Goal: Information Seeking & Learning: Learn about a topic

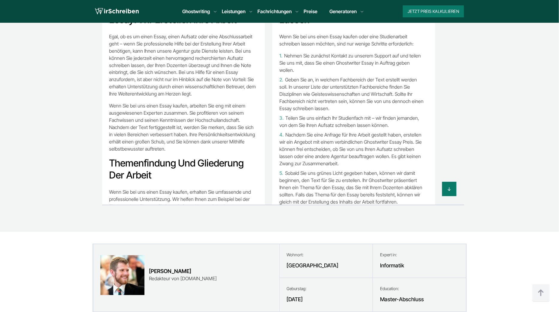
scroll to position [321, 0]
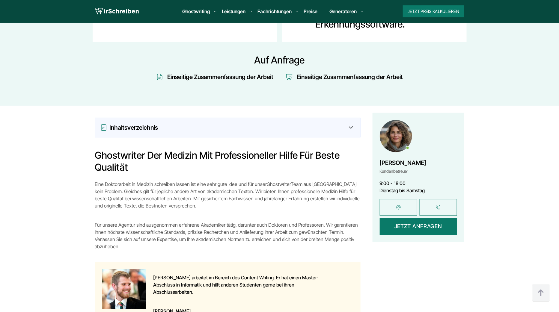
scroll to position [418, 0]
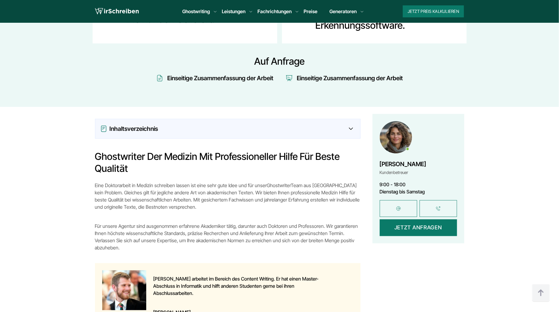
click at [114, 182] on p "Eine Doktorarbeit in Medizin schreiben lassen ist eine sehr gute Idee und für u…" at bounding box center [228, 196] width 266 height 29
copy p "Doktorarbeit"
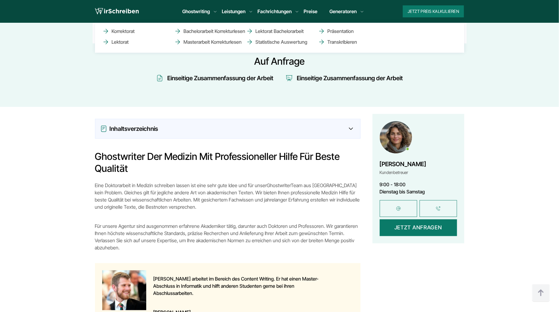
scroll to position [1464, 0]
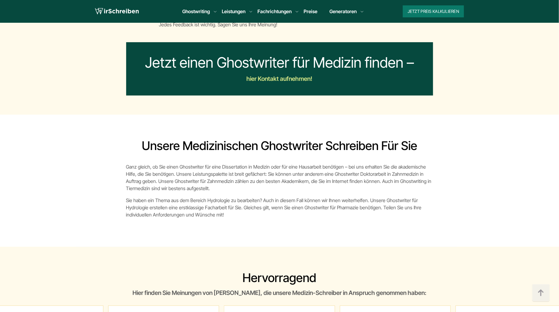
click at [336, 163] on p "Ganz gleich, ob Sie einen Ghostwriter für eine Dissertation in Medizin oder für…" at bounding box center [279, 177] width 307 height 29
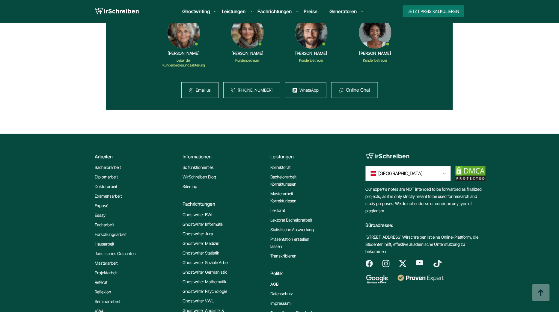
scroll to position [430, 0]
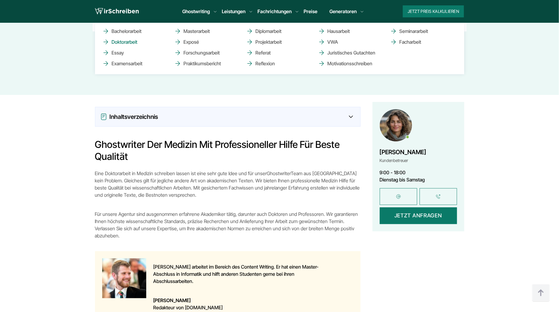
click at [136, 41] on link "Doktorarbeit" at bounding box center [132, 41] width 60 height 7
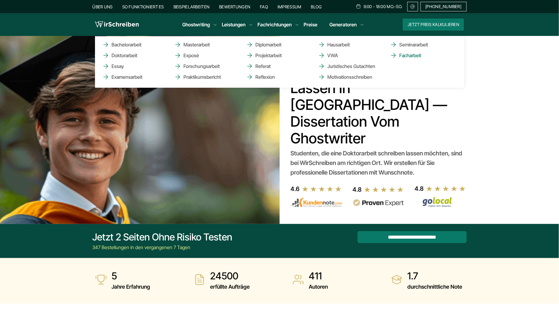
click at [407, 54] on link "Facharbeit" at bounding box center [420, 55] width 60 height 7
click at [193, 56] on link "Exposé" at bounding box center [204, 55] width 60 height 7
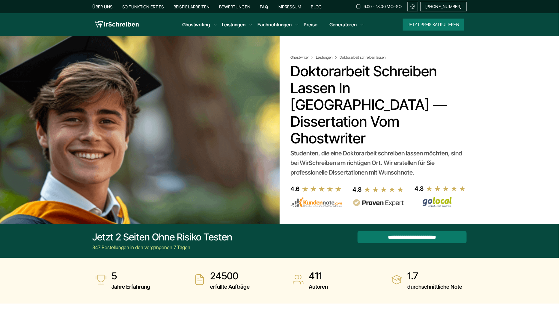
click at [328, 72] on h1 "Doktorarbeit schreiben lassen in Österreich — Dissertation vom Ghostwriter" at bounding box center [378, 105] width 174 height 84
copy h1 "Doktorarbeit"
click at [316, 71] on h1 "Doktorarbeit schreiben lassen in Österreich — Dissertation vom Ghostwriter" at bounding box center [378, 105] width 174 height 84
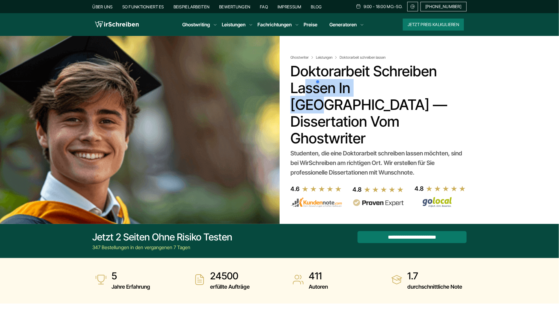
copy h1 "Doktorarbeit"
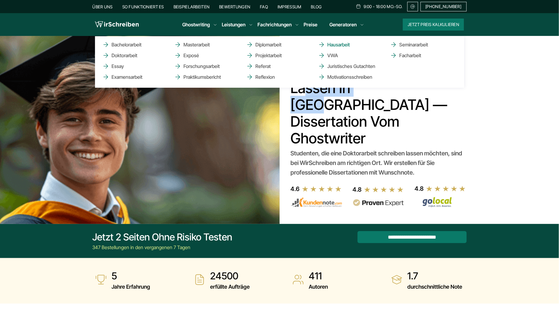
click at [341, 46] on link "Hausarbeit" at bounding box center [348, 44] width 60 height 7
click at [276, 46] on link "Diplomarbeit" at bounding box center [276, 44] width 60 height 7
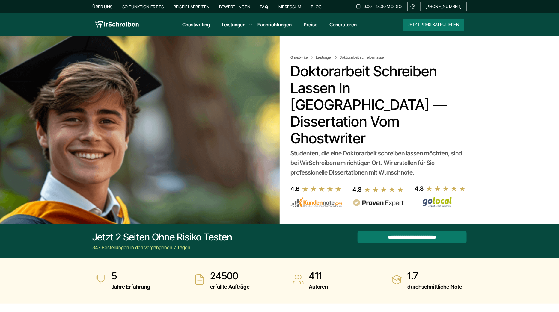
click at [245, 100] on div at bounding box center [183, 124] width 191 height 176
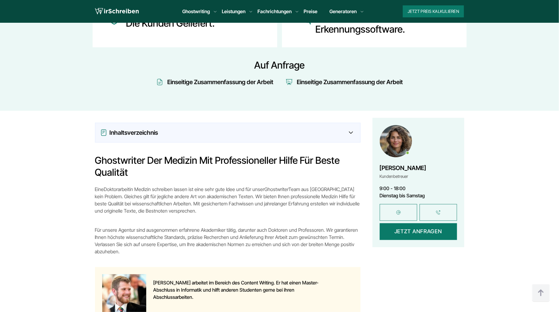
scroll to position [398, 0]
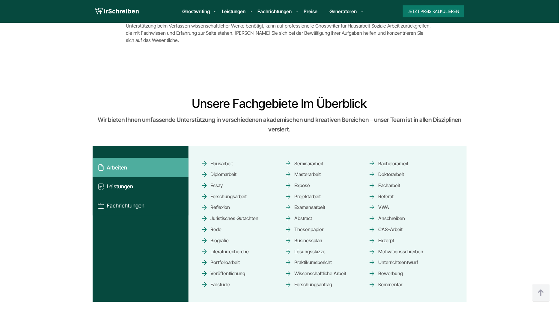
scroll to position [3660, 0]
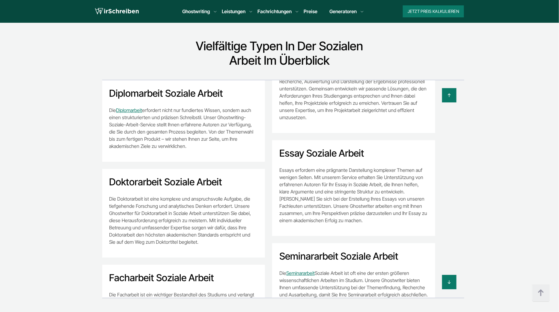
click at [174, 176] on h2 "Doktorarbeit Soziale Arbeit" at bounding box center [183, 182] width 149 height 12
click at [214, 176] on h2 "Doktorarbeit Soziale Arbeit" at bounding box center [183, 182] width 149 height 12
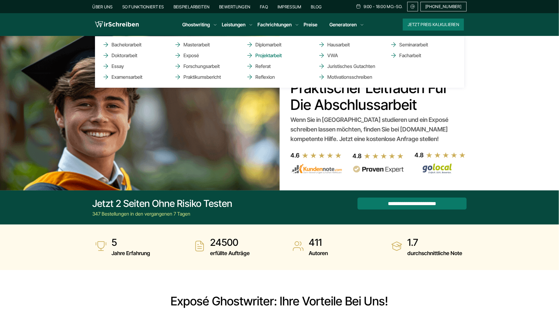
click at [262, 56] on link "Projektarbeit" at bounding box center [276, 55] width 60 height 7
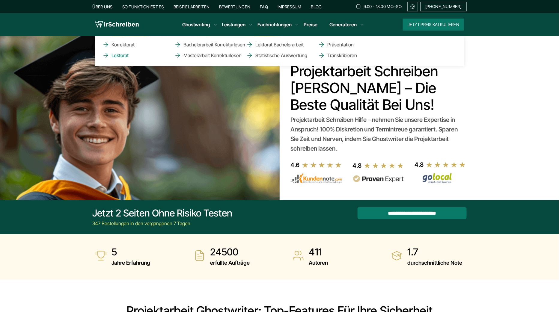
click at [125, 55] on link "Lektorat" at bounding box center [132, 55] width 60 height 7
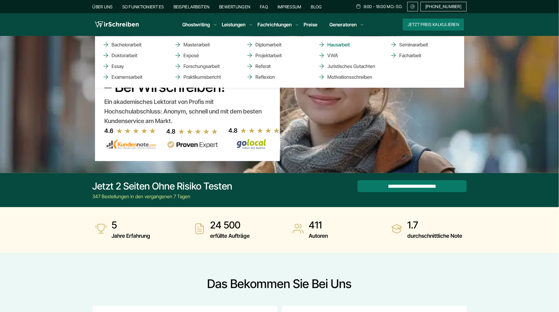
click at [334, 45] on link "Hausarbeit" at bounding box center [348, 44] width 60 height 7
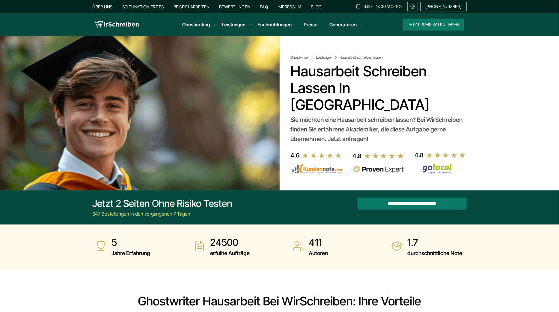
click at [158, 98] on div at bounding box center [183, 107] width 191 height 143
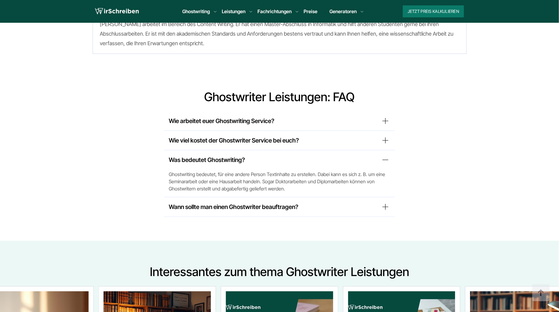
scroll to position [1967, 0]
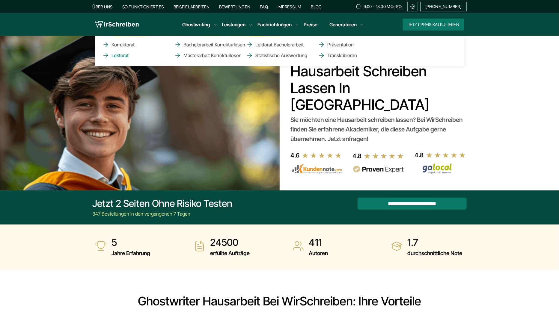
click at [128, 56] on link "Lektorat" at bounding box center [132, 55] width 60 height 7
click at [128, 43] on link "Korrektorat" at bounding box center [132, 44] width 60 height 7
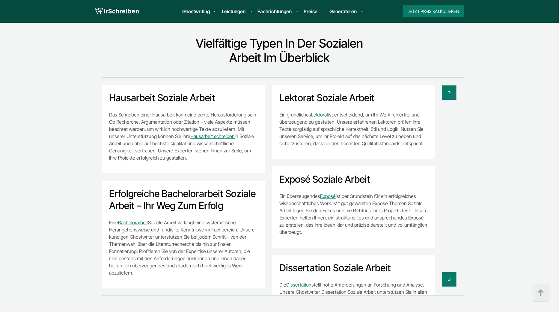
scroll to position [3660, 0]
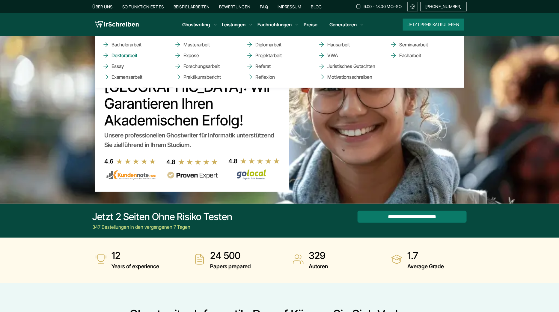
click at [127, 54] on link "Doktorarbeit" at bounding box center [132, 55] width 60 height 7
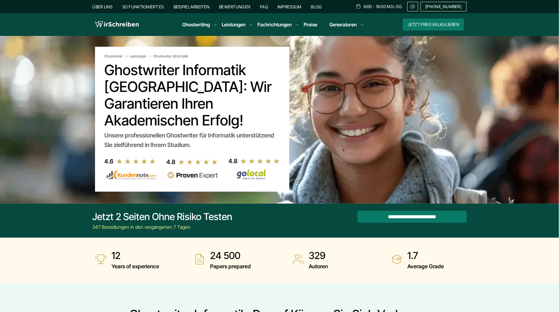
click at [147, 73] on h1 "Ghostwriter Informatik Österreich: Wir garantieren Ihren akademischen Erfolg!" at bounding box center [192, 95] width 175 height 67
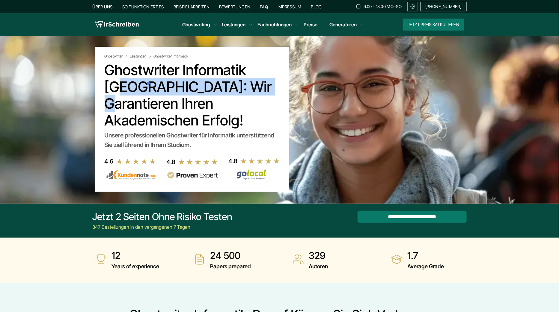
click at [197, 71] on h1 "Ghostwriter Informatik Österreich: Wir garantieren Ihren akademischen Erfolg!" at bounding box center [192, 95] width 175 height 67
copy h1 "Ghostwriter Informatik"
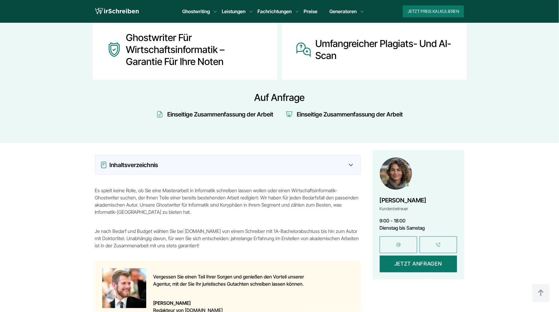
scroll to position [372, 0]
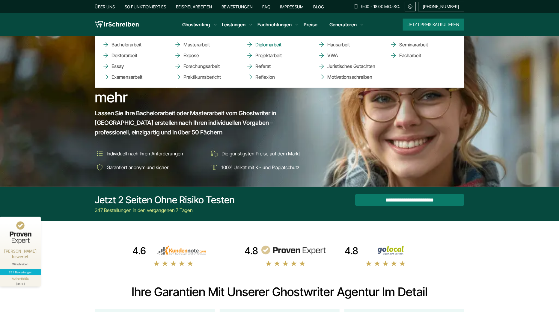
click at [276, 44] on link "Diplomarbeit" at bounding box center [276, 44] width 60 height 7
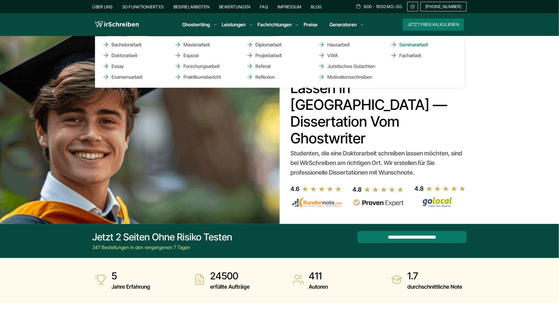
click at [409, 43] on link "Seminararbeit" at bounding box center [420, 44] width 60 height 7
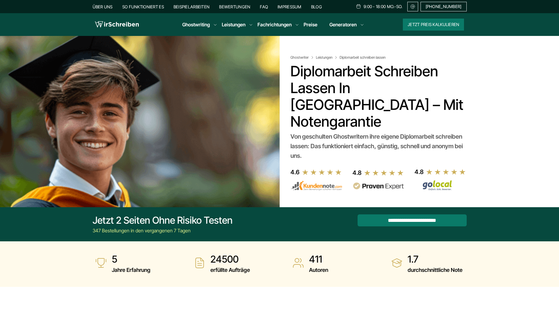
drag, startPoint x: 0, startPoint y: 0, endPoint x: 229, endPoint y: 87, distance: 244.9
click at [229, 87] on div at bounding box center [183, 115] width 191 height 159
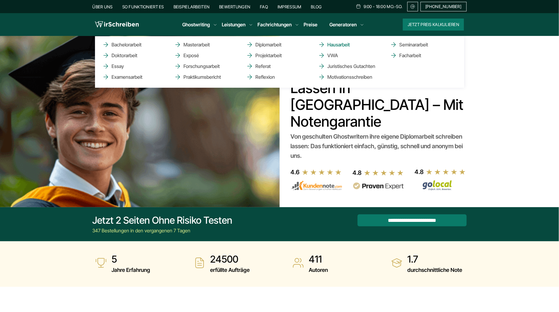
click at [342, 46] on link "Hausarbeit" at bounding box center [348, 44] width 60 height 7
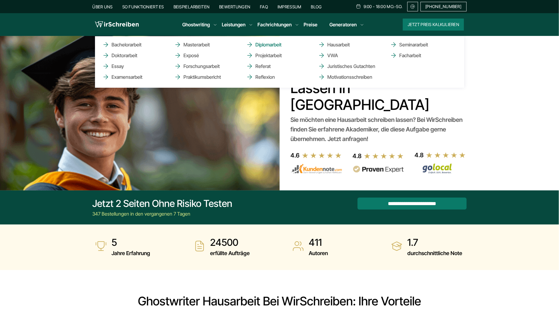
click at [269, 46] on link "Diplomarbeit" at bounding box center [276, 44] width 60 height 7
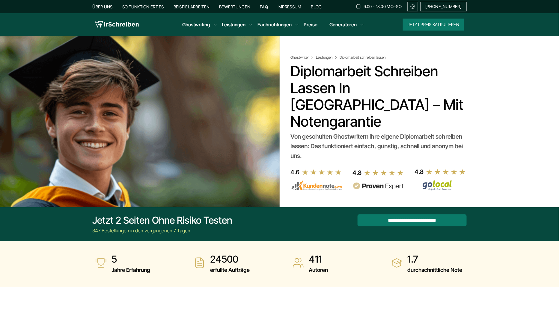
click at [256, 81] on div at bounding box center [183, 115] width 191 height 159
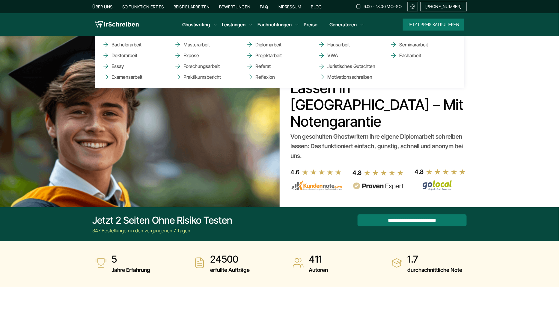
click at [334, 40] on ul "Bachelorarbeit Doktorarbeit Essay Examensarbeit Masterarbeit Exposé Forschungsa…" at bounding box center [279, 62] width 369 height 52
click at [338, 46] on link "Hausarbeit" at bounding box center [348, 44] width 60 height 7
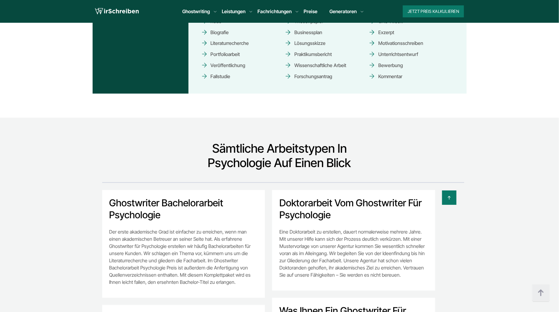
click at [139, 191] on div at bounding box center [265, 198] width 384 height 14
click at [139, 165] on div at bounding box center [172, 168] width 66 height 12
click at [126, 198] on h2 "Ghostwriter Bachelorarbeit Psychologie" at bounding box center [183, 210] width 149 height 24
click at [139, 198] on h2 "Ghostwriter Bachelorarbeit Psychologie" at bounding box center [183, 210] width 149 height 24
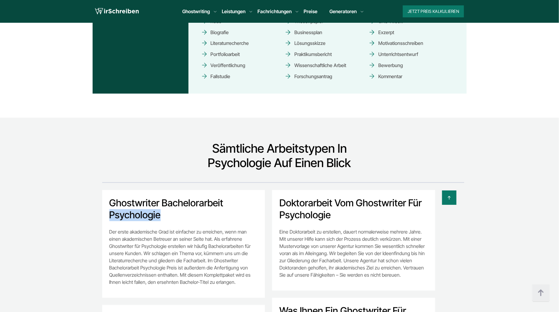
click at [139, 198] on h2 "Ghostwriter Bachelorarbeit Psychologie" at bounding box center [183, 210] width 149 height 24
copy h2 "Psychologie"
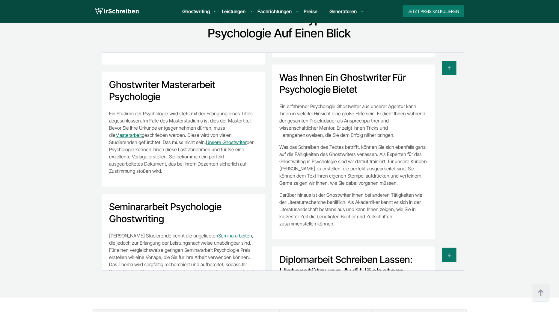
scroll to position [104, 0]
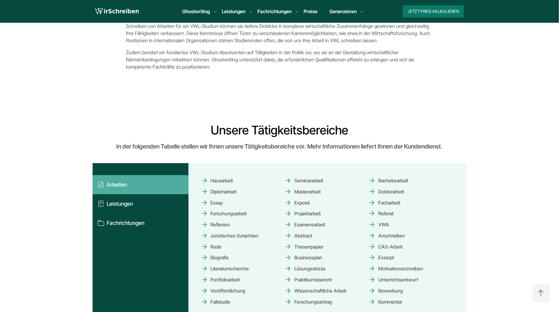
scroll to position [3454, 0]
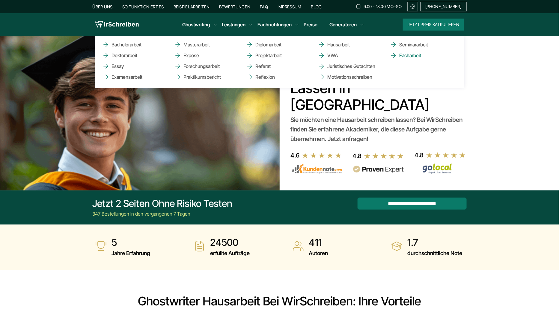
click at [406, 56] on link "Facharbeit" at bounding box center [420, 55] width 60 height 7
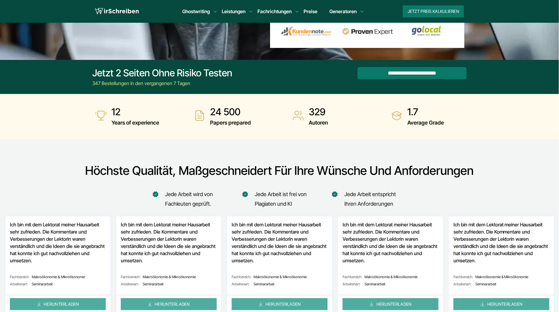
scroll to position [148, 0]
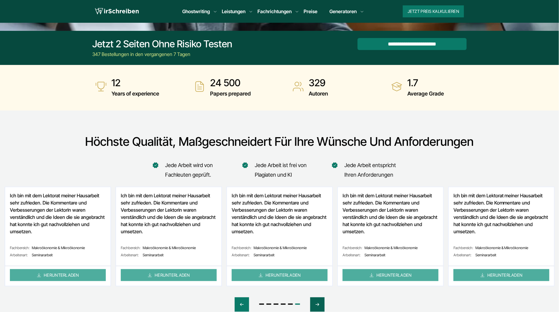
click at [323, 302] on div "Next slide" at bounding box center [317, 305] width 14 height 14
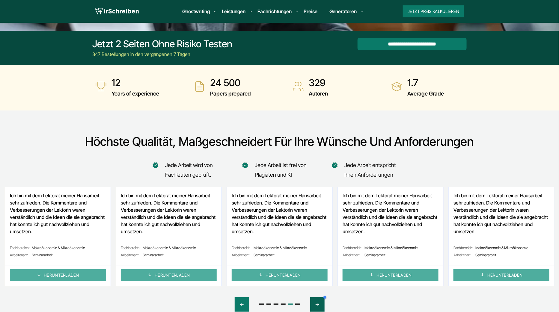
click at [323, 302] on div at bounding box center [355, 298] width 67 height 12
click at [317, 303] on icon "Next slide" at bounding box center [317, 305] width 5 height 14
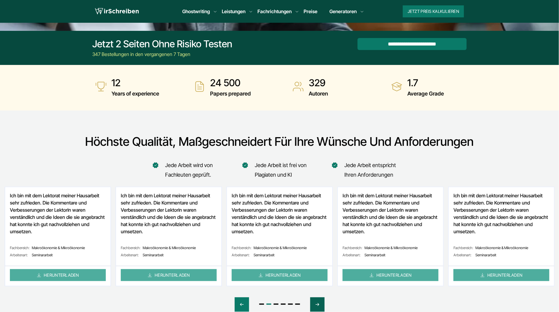
click at [317, 303] on icon "Next slide" at bounding box center [317, 305] width 5 height 14
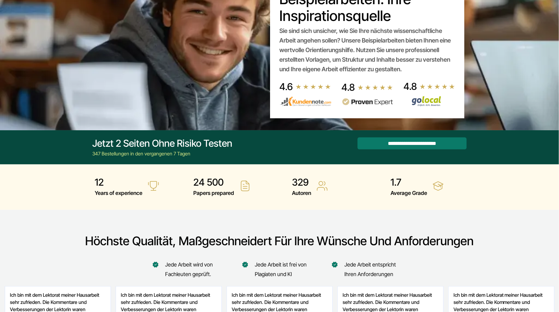
scroll to position [0, 0]
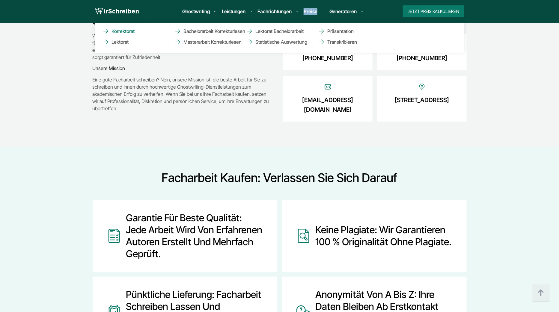
click at [132, 31] on link "Korrektorat" at bounding box center [132, 31] width 60 height 7
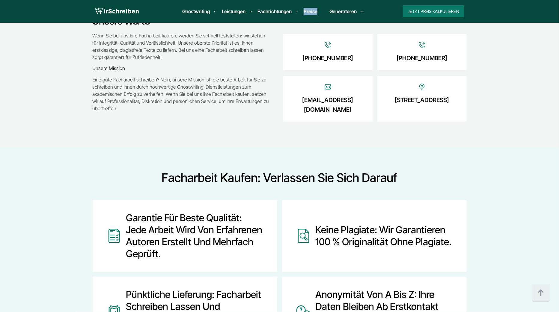
click at [172, 64] on div "Wenn Sie bei uns Ihre Facharbeit kaufen, werden Sie schnell feststellen: wir st…" at bounding box center [182, 72] width 179 height 80
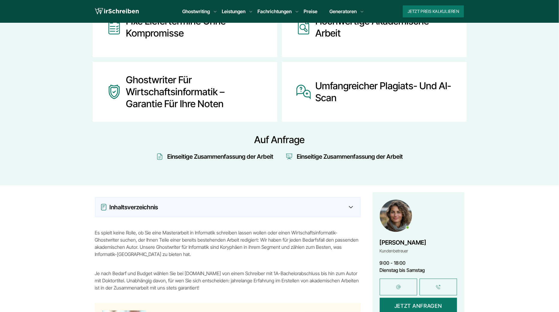
scroll to position [336, 0]
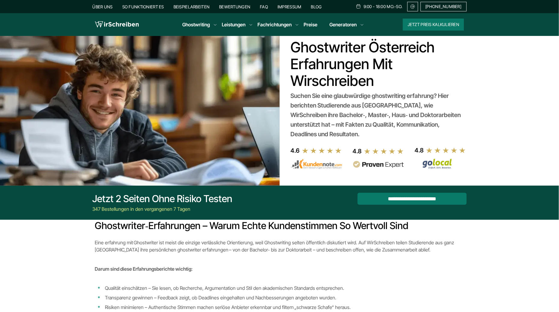
click at [323, 52] on h1 "Ghostwriter Österreich Erfahrungen mit Wirschreiben" at bounding box center [378, 64] width 174 height 50
click at [331, 63] on div at bounding box center [356, 63] width 67 height 12
copy h1 "Ghostwriter"
click at [358, 68] on div at bounding box center [356, 63] width 67 height 12
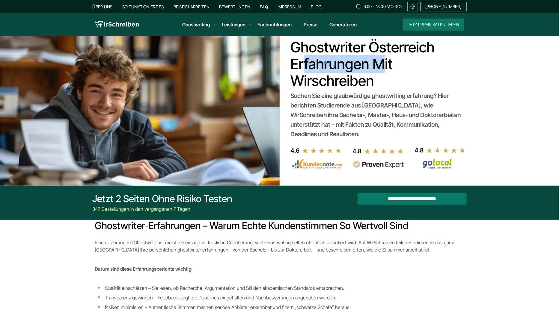
click at [358, 68] on div at bounding box center [356, 63] width 67 height 12
click at [336, 65] on div at bounding box center [356, 63] width 67 height 12
click at [322, 57] on h1 "Ghostwriter Österreich Erfahrungen mit Wirschreiben" at bounding box center [378, 64] width 174 height 50
click at [315, 58] on h1 "Ghostwriter Österreich Erfahrungen mit Wirschreiben" at bounding box center [378, 64] width 174 height 50
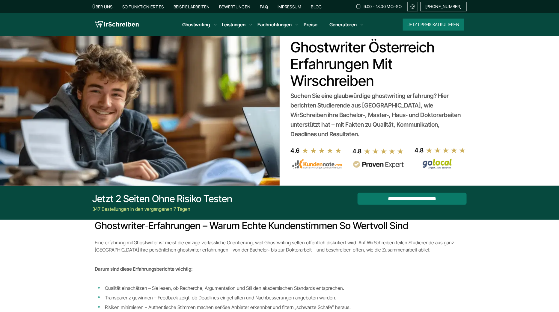
click at [315, 58] on h1 "Ghostwriter Österreich Erfahrungen mit Wirschreiben" at bounding box center [378, 64] width 174 height 50
copy h1 "Erfahrungen"
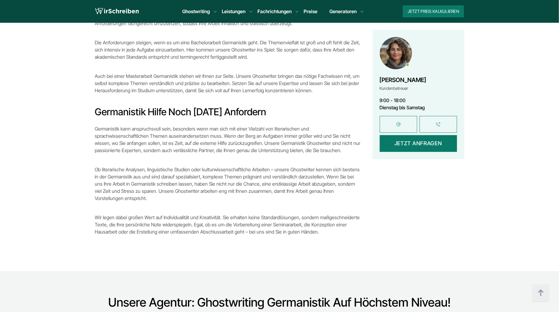
scroll to position [619, 0]
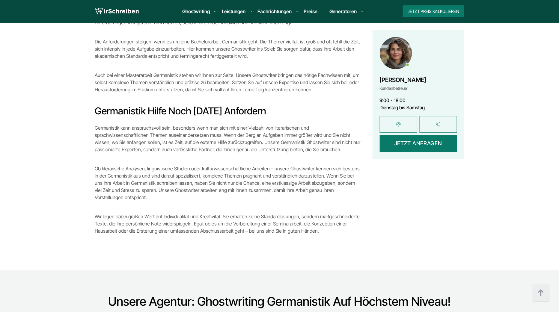
click at [126, 105] on h2 "Germanistik Hilfe noch heute anfordern" at bounding box center [228, 111] width 266 height 12
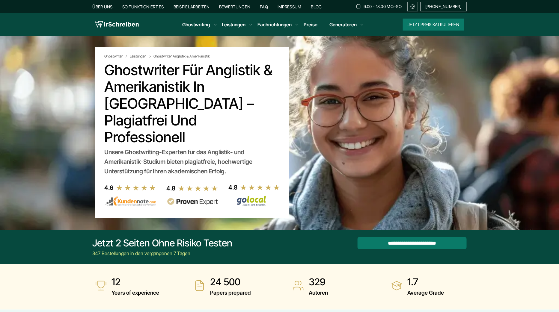
click at [132, 68] on h1 "Ghostwriter für Anglistik & Amerikanistik in Österreich – plagiatfrei und profe…" at bounding box center [192, 104] width 175 height 84
click at [162, 80] on div at bounding box center [164, 79] width 67 height 12
click at [162, 89] on h1 "Ghostwriter für Anglistik & Amerikanistik in Österreich – plagiatfrei und profe…" at bounding box center [192, 104] width 175 height 84
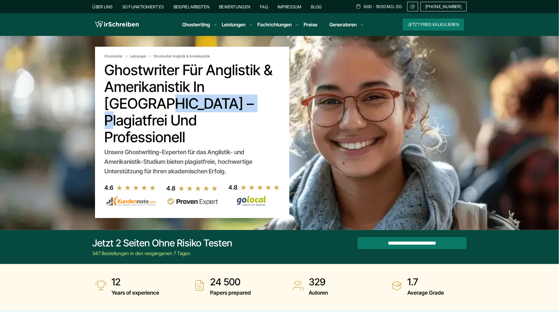
click at [162, 89] on h1 "Ghostwriter für Anglistik & Amerikanistik in Österreich – plagiatfrei und profe…" at bounding box center [192, 104] width 175 height 84
copy h1 "Amerikanistik"
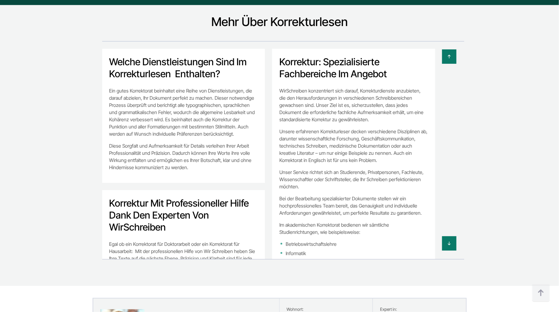
scroll to position [2227, 0]
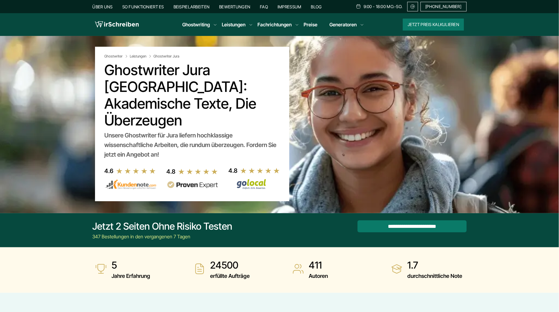
click at [151, 73] on h1 "Ghostwriter Jura Österreich: Akademische Texte, die überzeugen" at bounding box center [192, 95] width 175 height 67
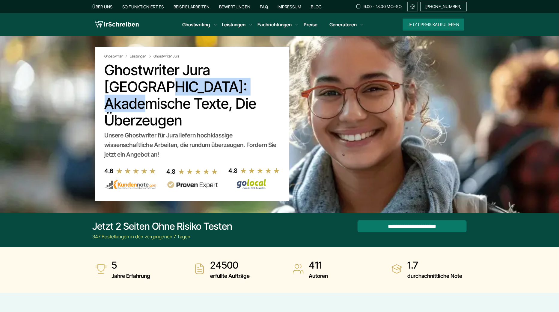
click at [212, 73] on h1 "Ghostwriter Jura Österreich: Akademische Texte, die überzeugen" at bounding box center [192, 95] width 175 height 67
copy h1 "Ghostwriter Jura"
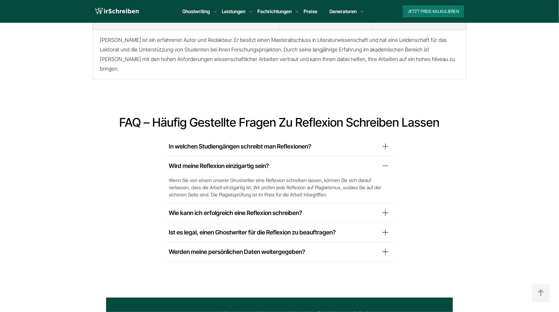
scroll to position [443, 0]
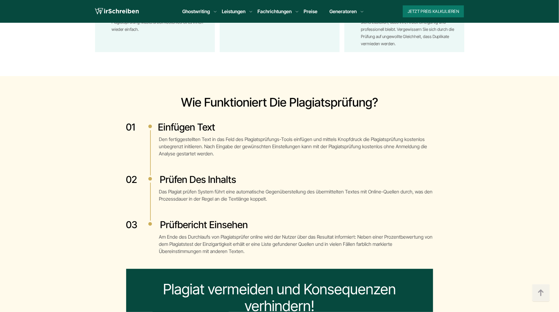
scroll to position [989, 0]
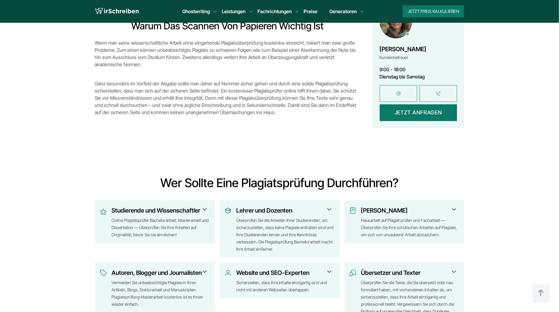
scroll to position [667, 0]
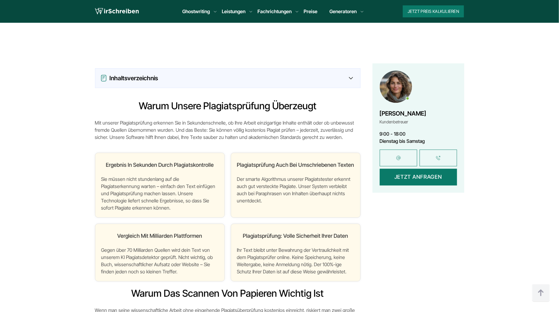
scroll to position [394, 0]
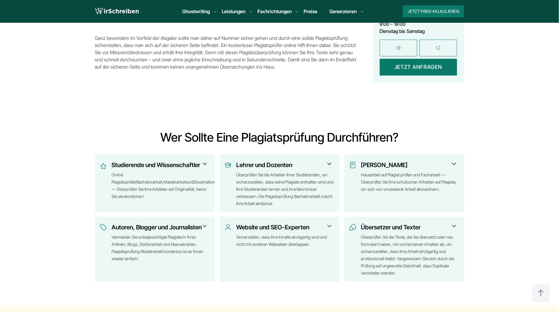
scroll to position [715, 0]
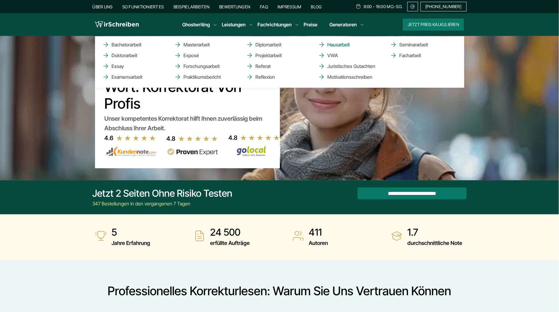
click at [344, 43] on link "Hausarbeit" at bounding box center [348, 44] width 60 height 7
click at [419, 55] on link "Facharbeit" at bounding box center [420, 55] width 60 height 7
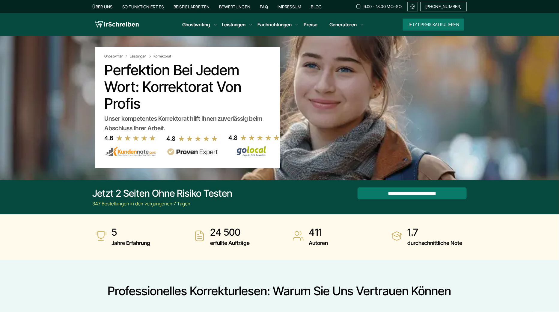
click at [319, 66] on section "Ghostwriter Leistungen Korrektorat Perfektion bei jedem Wort: Korrektorat von P…" at bounding box center [279, 108] width 559 height 145
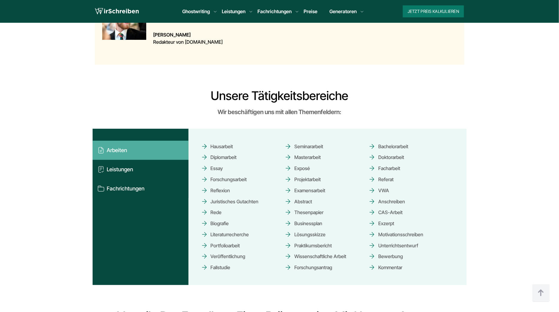
scroll to position [2375, 0]
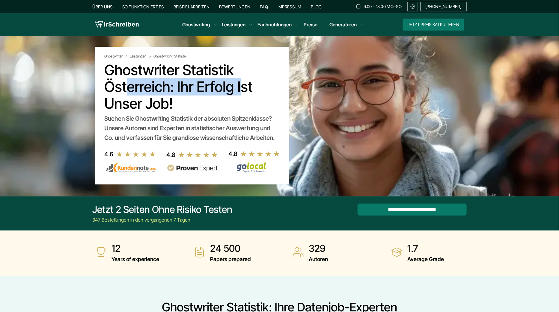
drag, startPoint x: 238, startPoint y: 70, endPoint x: 97, endPoint y: 70, distance: 140.3
click at [97, 70] on div "Ghostwriter Leistungen Ghostwriting Statistik Ghostwriter Statistik Österreich:…" at bounding box center [192, 116] width 194 height 138
copy h1 "Ghostwriter Statistik"
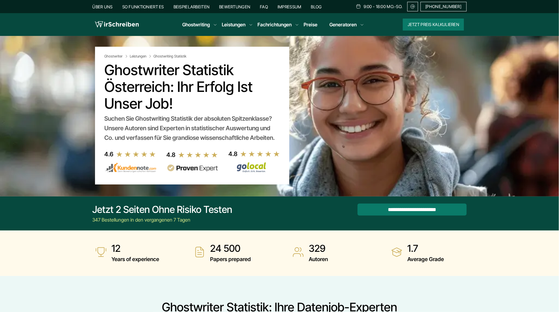
scroll to position [3846, 0]
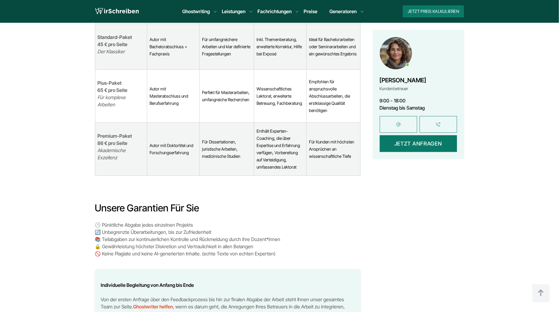
scroll to position [3928, 0]
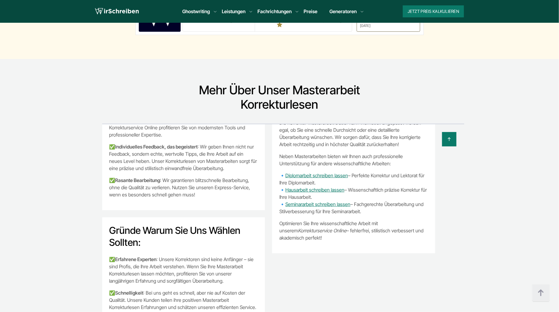
scroll to position [1843, 0]
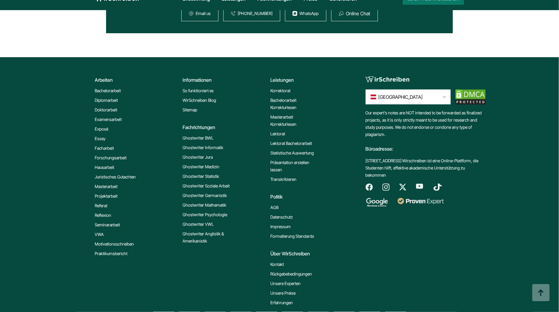
scroll to position [564, 0]
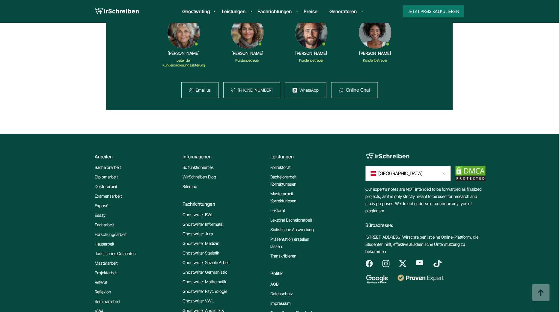
scroll to position [3323, 0]
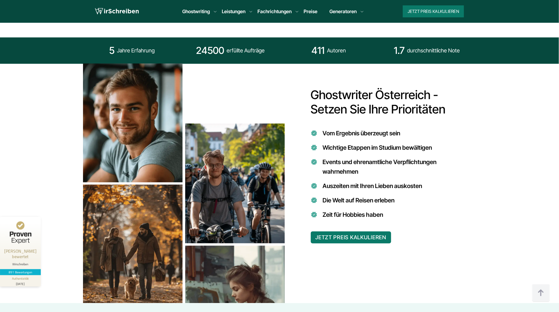
scroll to position [460, 0]
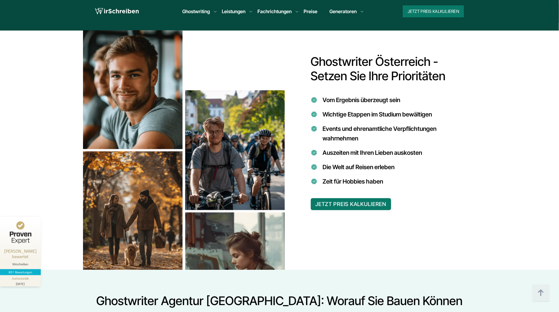
click at [34, 170] on section "Ghostwriter Österreich - Setzen Sie Ihre Prioritäten Vom Ergebnis überzeugt sei…" at bounding box center [279, 151] width 559 height 240
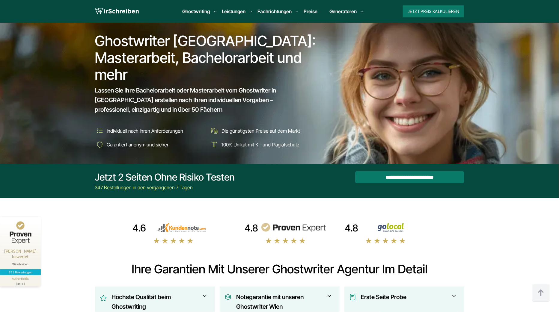
scroll to position [3221, 0]
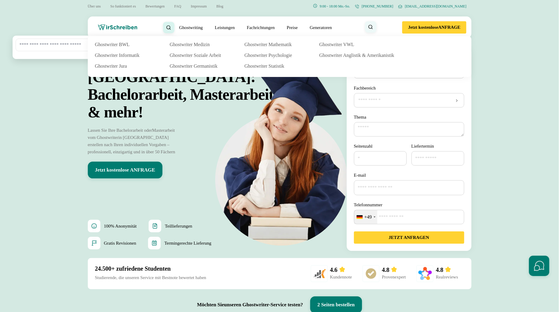
scroll to position [5, 0]
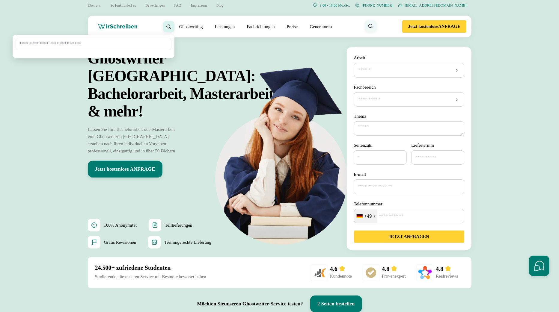
click at [91, 140] on p "Lassen Sie Ihre Bachelorarbeit oder Masterarbeit vom Ghostwriter in Österreich …" at bounding box center [134, 140] width 93 height 29
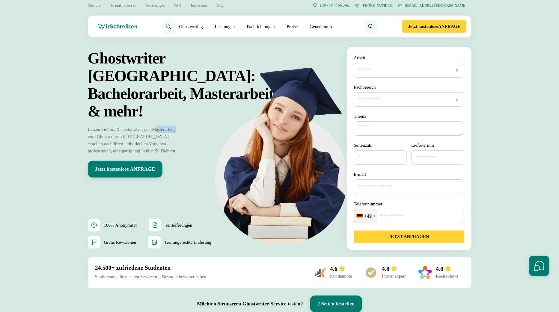
click at [91, 140] on p "Lassen Sie Ihre Bachelorarbeit oder Masterarbeit vom Ghostwriter in Österreich …" at bounding box center [134, 140] width 93 height 29
click at [142, 140] on p "Lassen Sie Ihre Bachelorarbeit oder Masterarbeit vom Ghostwriter in Österreich …" at bounding box center [134, 140] width 93 height 29
copy p "Masterarbeit vom Ghostwriter"
drag, startPoint x: 86, startPoint y: 136, endPoint x: 115, endPoint y: 169, distance: 44.8
click at [115, 170] on div "Ghostwriter Österreich: Bachelorarbeit, Masterarbeit & mehr! Lassen Sie Ihre Ba…" at bounding box center [279, 180] width 393 height 266
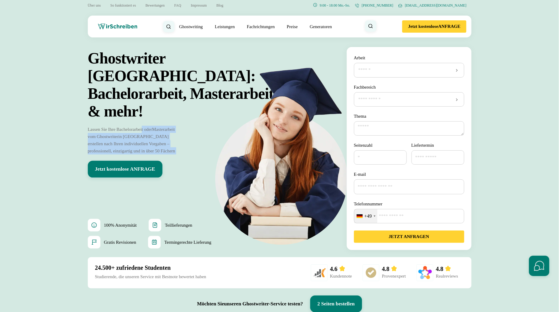
copy div "Lassen Sie Ihre Bachelorarbeit oder Masterarbeit vom Ghostwriter in Österreich …"
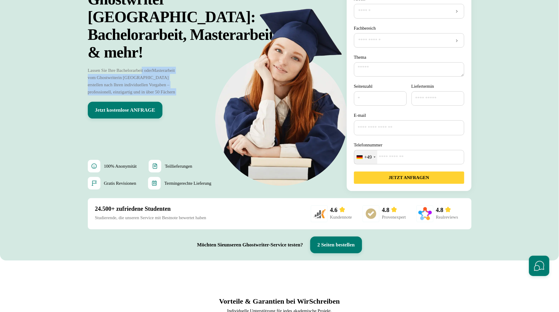
scroll to position [70, 0]
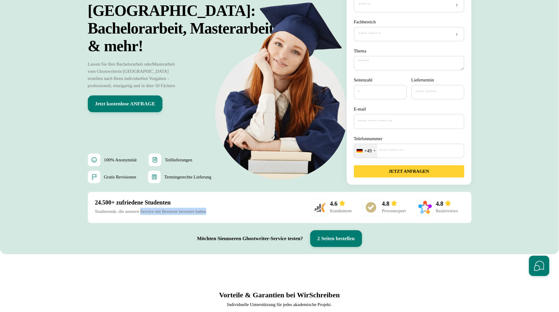
drag, startPoint x: 94, startPoint y: 214, endPoint x: 268, endPoint y: 213, distance: 174.2
click at [268, 213] on div "24.500+ zufriedene Studenten Studierende, die unseren Service mit Bestnote bewe…" at bounding box center [280, 207] width 384 height 31
copy div "Studierende, die unseren Service mit Bestnote bewertet haben"
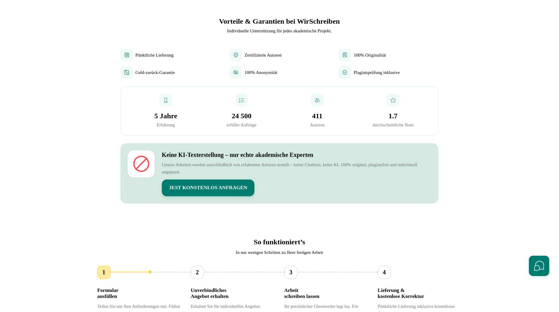
scroll to position [286, 0]
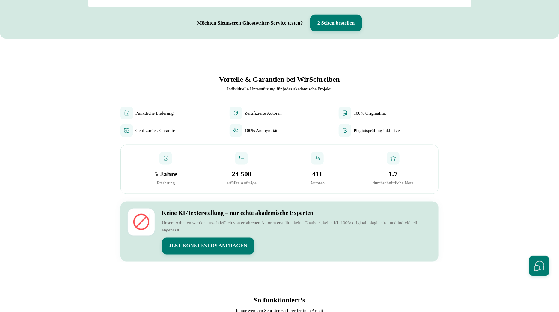
click at [236, 114] on img at bounding box center [236, 113] width 6 height 6
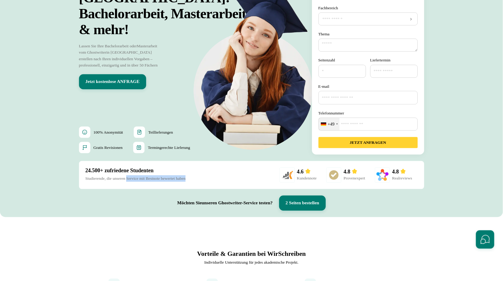
scroll to position [0, 0]
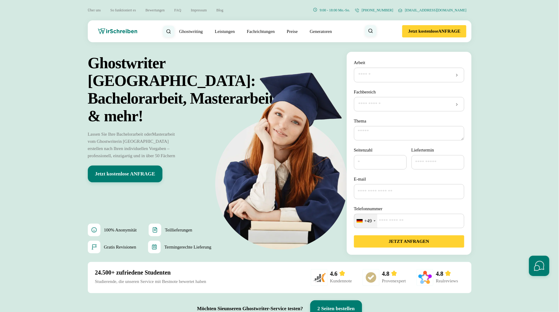
click at [58, 40] on nav "Jetzt kostenlose ANFRAGE Über uns So funktioniert es" at bounding box center [279, 31] width 559 height 22
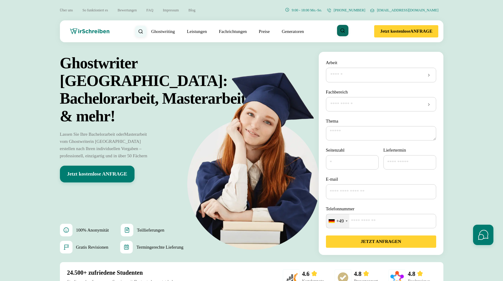
click at [340, 31] on icon "Suche öffnen" at bounding box center [342, 30] width 5 height 5
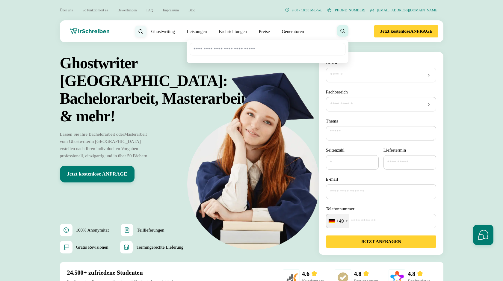
click at [355, 34] on div "Jetzt kostenlose ANFRAGE Über uns So funktioniert es Bewertungen FAQ" at bounding box center [252, 31] width 384 height 22
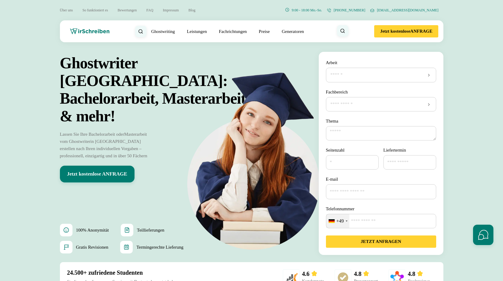
click at [82, 84] on h1 "Ghostwriter Österreich: Bachelorarbeit, Masterarbeit & mehr!" at bounding box center [166, 89] width 212 height 71
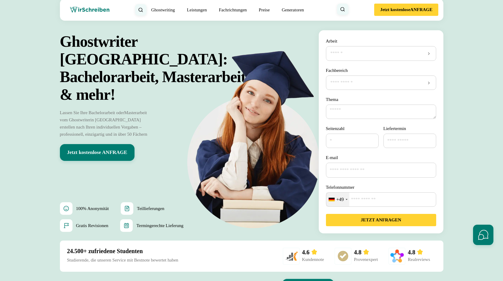
scroll to position [36, 0]
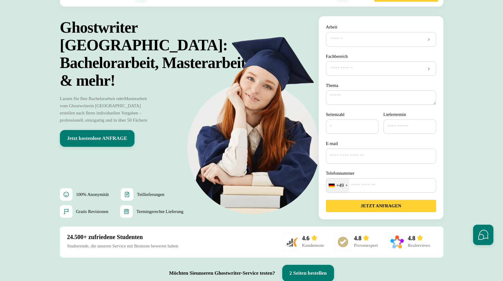
click at [375, 156] on input "E-mail" at bounding box center [381, 156] width 110 height 15
click at [429, 39] on div at bounding box center [381, 39] width 110 height 14
click at [449, 31] on section "Ghostwriter Österreich: Bachelorarbeit, Masterarbeit & mehr! Lassen Sie Ihre Ba…" at bounding box center [251, 148] width 503 height 282
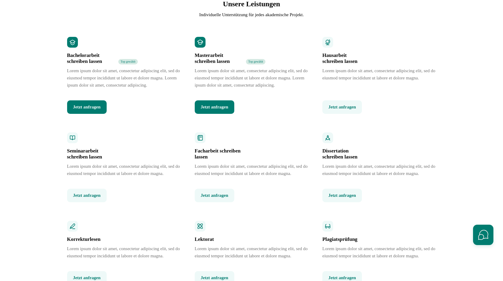
scroll to position [722, 0]
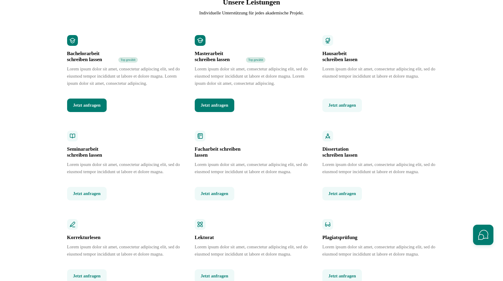
drag, startPoint x: 277, startPoint y: 67, endPoint x: 248, endPoint y: 68, distance: 29.4
click at [248, 63] on div "Masterarbeit schreiben lassen Top gewählt" at bounding box center [251, 57] width 113 height 12
drag, startPoint x: 247, startPoint y: 70, endPoint x: 272, endPoint y: 70, distance: 25.2
click at [272, 63] on div "Masterarbeit schreiben lassen Top gewählt" at bounding box center [251, 57] width 113 height 12
copy span "Top gewählt"
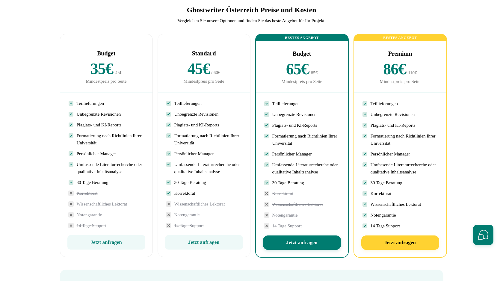
scroll to position [1433, 0]
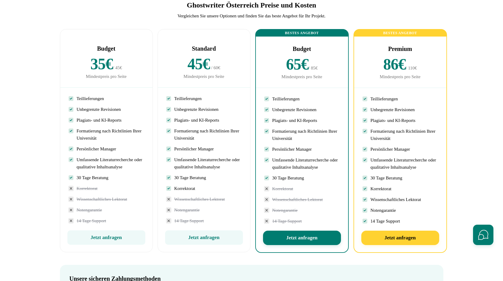
click at [230, 53] on div "Standard" at bounding box center [204, 49] width 78 height 10
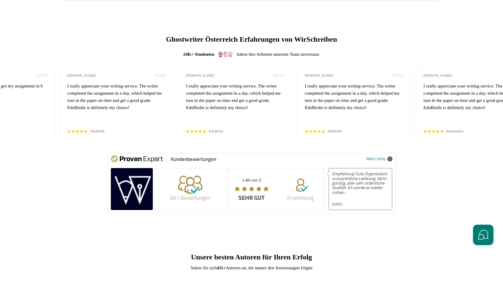
scroll to position [1744, 0]
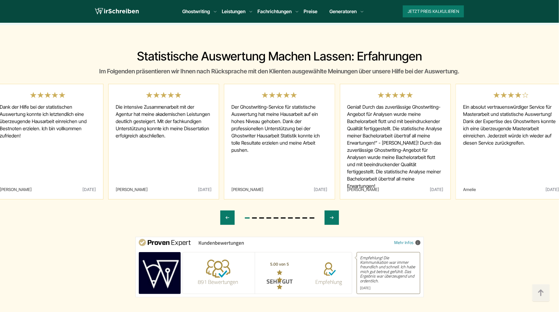
scroll to position [1860, 0]
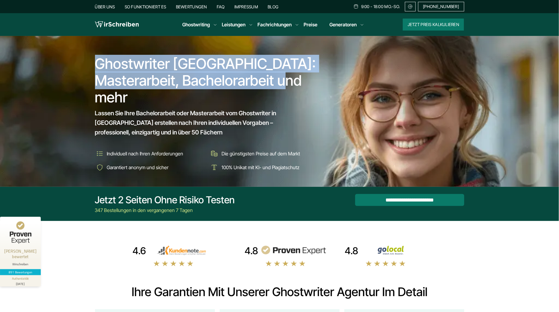
drag, startPoint x: 95, startPoint y: 61, endPoint x: 135, endPoint y: 103, distance: 58.3
click at [136, 103] on h1 "Ghostwriter Österreich: Masterarbeit, Bachelorarbeit und mehr" at bounding box center [207, 80] width 225 height 50
copy h1 "Ghostwriter Österreich: Masterarbeit, Bachelorarbeit und mehr"
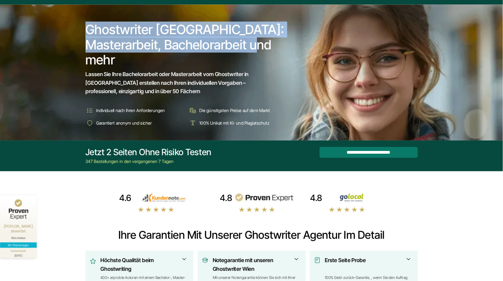
scroll to position [31, 0]
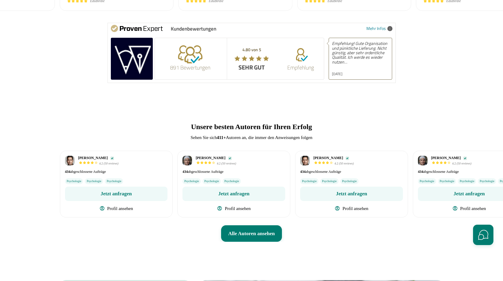
scroll to position [1904, 0]
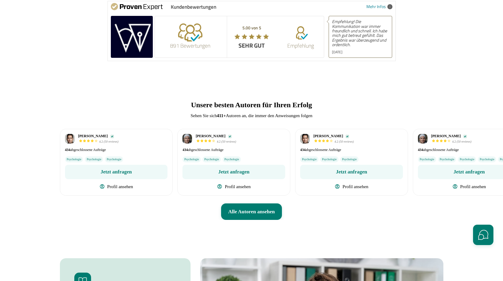
drag, startPoint x: 285, startPoint y: 200, endPoint x: 162, endPoint y: 205, distance: 123.0
click at [150, 196] on div "Elsi Elsi 4.2 (50 reviews) 434" at bounding box center [252, 162] width 384 height 67
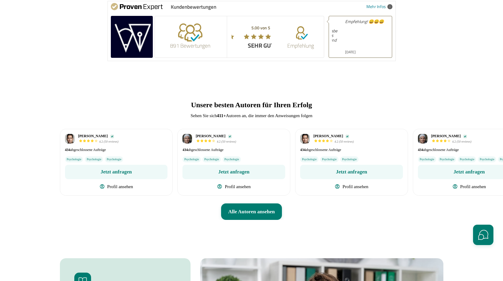
click at [316, 220] on div "Alle Autoren ansehen" at bounding box center [252, 212] width 384 height 17
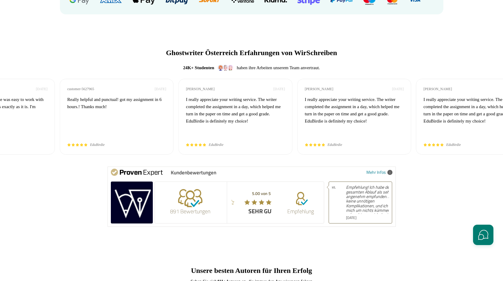
scroll to position [1716, 0]
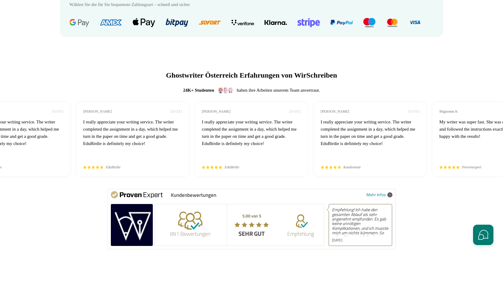
click at [104, 142] on span "I really appreciate your writing service. The writer completed the assignment i…" at bounding box center [132, 140] width 99 height 50
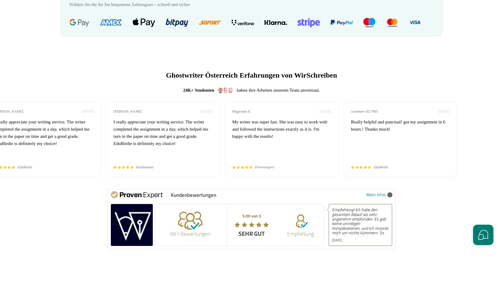
click at [56, 151] on span "I really appreciate your writing service. The writer completed the assignment i…" at bounding box center [44, 140] width 99 height 50
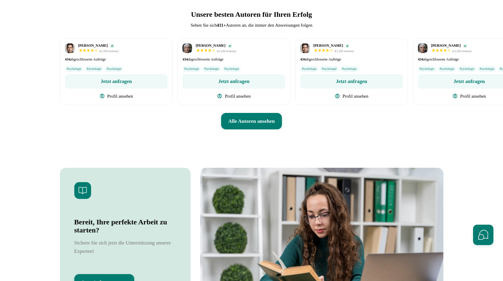
scroll to position [1955, 0]
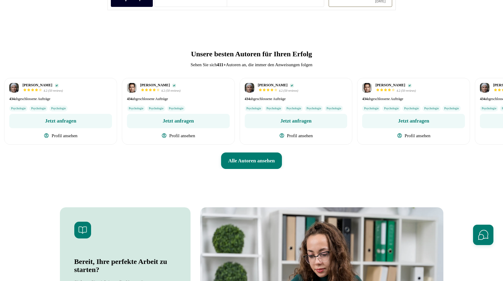
click at [54, 118] on div "Elsi Elsi 4.2 (50 reviews) 434" at bounding box center [60, 111] width 113 height 67
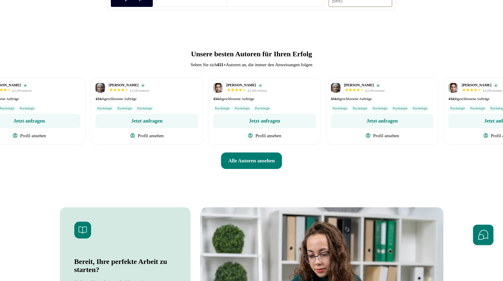
click at [309, 116] on div "Elsi Elsi 4.2 (50 reviews) 434" at bounding box center [264, 111] width 113 height 67
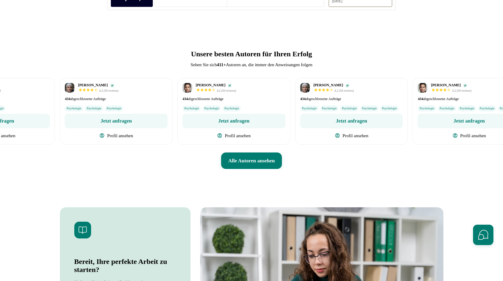
click at [291, 118] on div "Elsi Elsi 4.2 (50 reviews) 434 abgeschlossene Aufträge Psychologie Psychologie" at bounding box center [233, 111] width 113 height 67
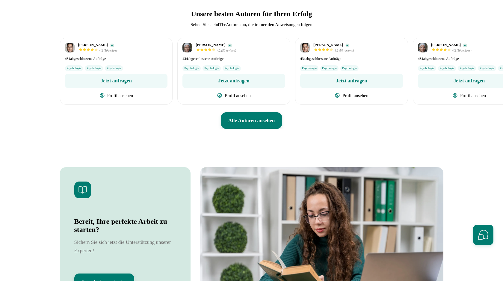
scroll to position [1980, 0]
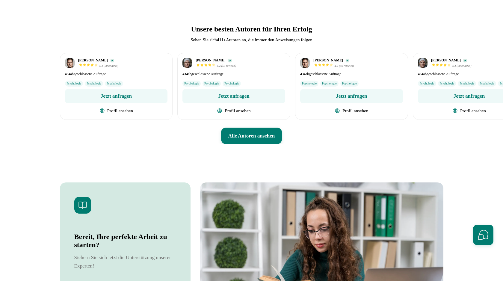
click at [322, 145] on div "Alle Autoren ansehen" at bounding box center [252, 136] width 384 height 17
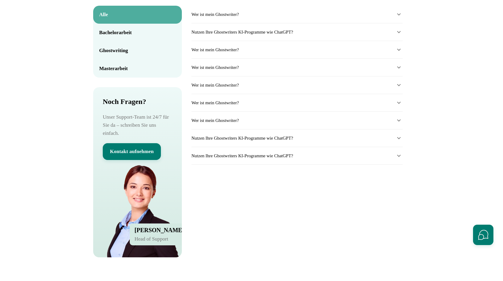
scroll to position [2549, 0]
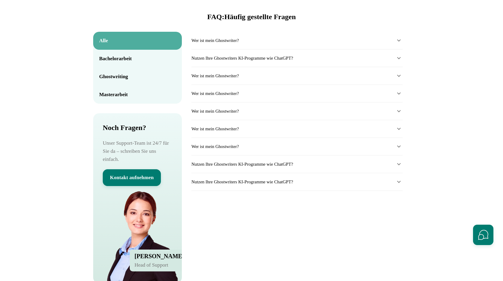
click at [398, 44] on summary "Wer ist mein Ghostwriter?" at bounding box center [297, 40] width 211 height 7
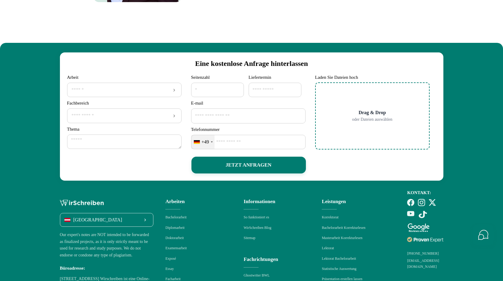
scroll to position [2970, 0]
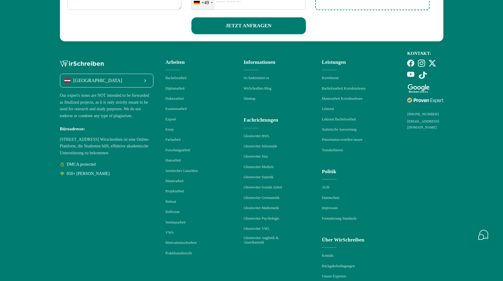
click at [154, 88] on div "[GEOGRAPHIC_DATA]" at bounding box center [107, 81] width 94 height 14
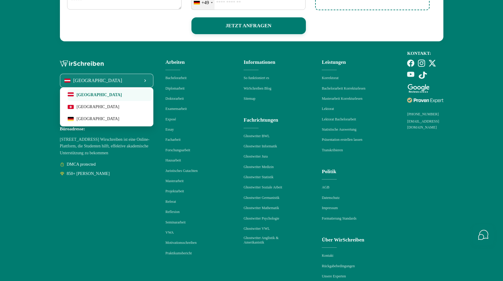
click at [125, 265] on div "Österreich Österreich" at bounding box center [107, 179] width 94 height 256
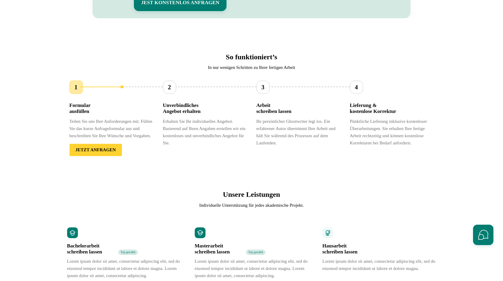
scroll to position [530, 0]
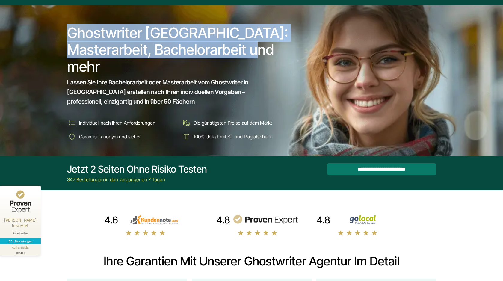
scroll to position [34, 0]
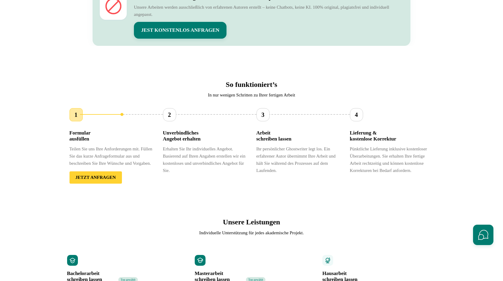
scroll to position [447, 0]
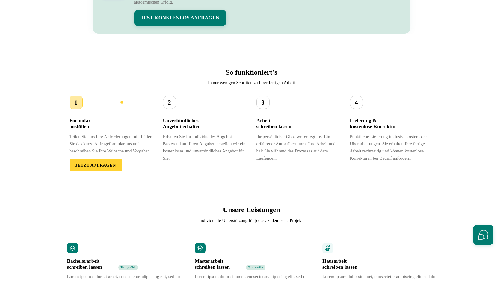
scroll to position [529, 0]
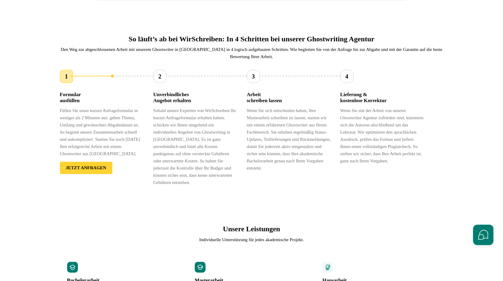
scroll to position [574, 0]
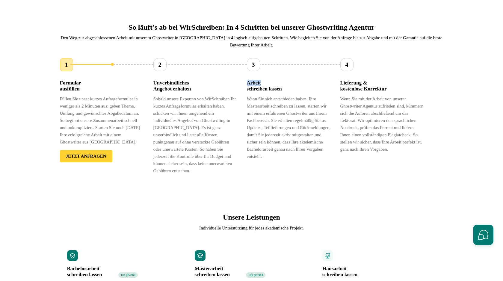
drag, startPoint x: 248, startPoint y: 89, endPoint x: 284, endPoint y: 92, distance: 36.4
click at [284, 92] on div "Arbeit schreiben lassen" at bounding box center [289, 86] width 84 height 12
drag, startPoint x: 247, startPoint y: 109, endPoint x: 296, endPoint y: 109, distance: 48.6
click at [296, 109] on p "Wenn Sie sich entschieden haben, Ihre Masterarbeit schreiben zu lassen, starten…" at bounding box center [289, 127] width 84 height 65
copy p "Wenn Sie sich entschie"
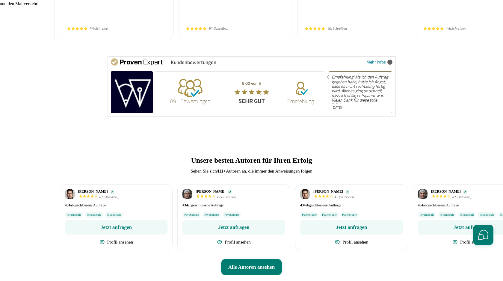
scroll to position [1938, 0]
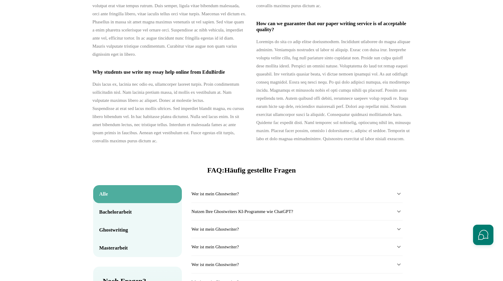
scroll to position [2435, 0]
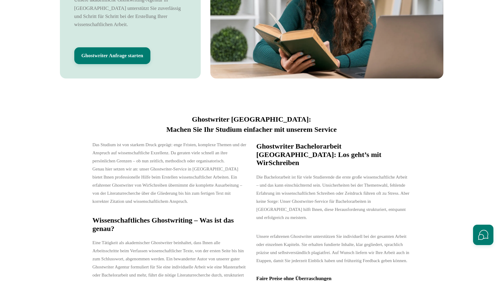
scroll to position [2343, 0]
